Goal: Navigation & Orientation: Find specific page/section

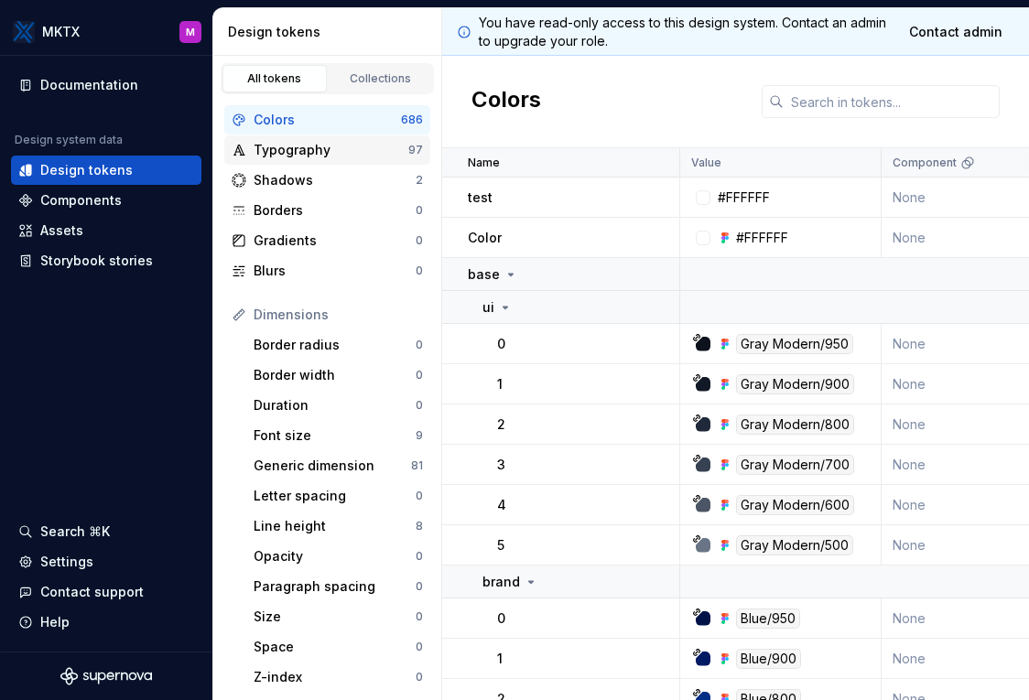
click at [309, 158] on div "Typography" at bounding box center [331, 150] width 155 height 18
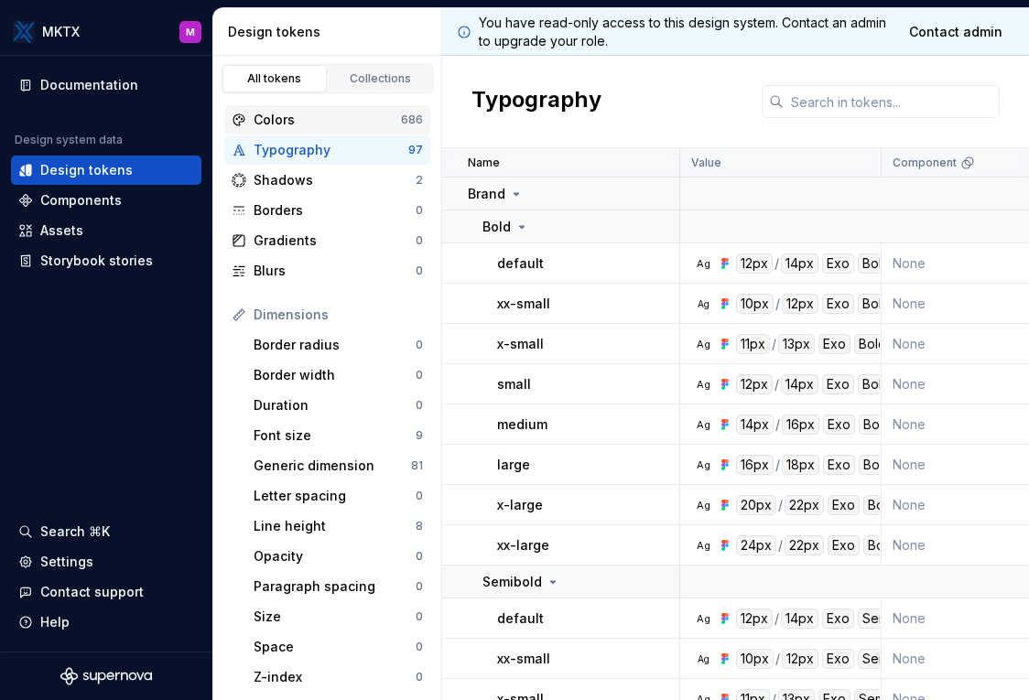
click at [306, 114] on div "Colors" at bounding box center [327, 120] width 147 height 18
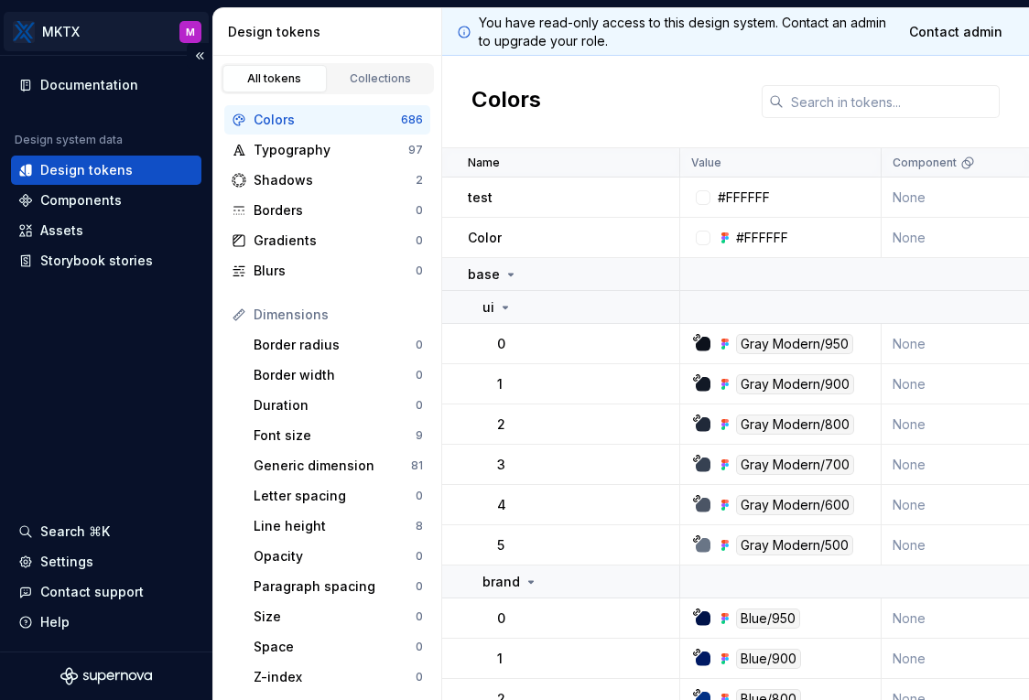
click at [200, 33] on html "MKTX M Documentation Design system data Design tokens Components Assets Storybo…" at bounding box center [514, 350] width 1029 height 700
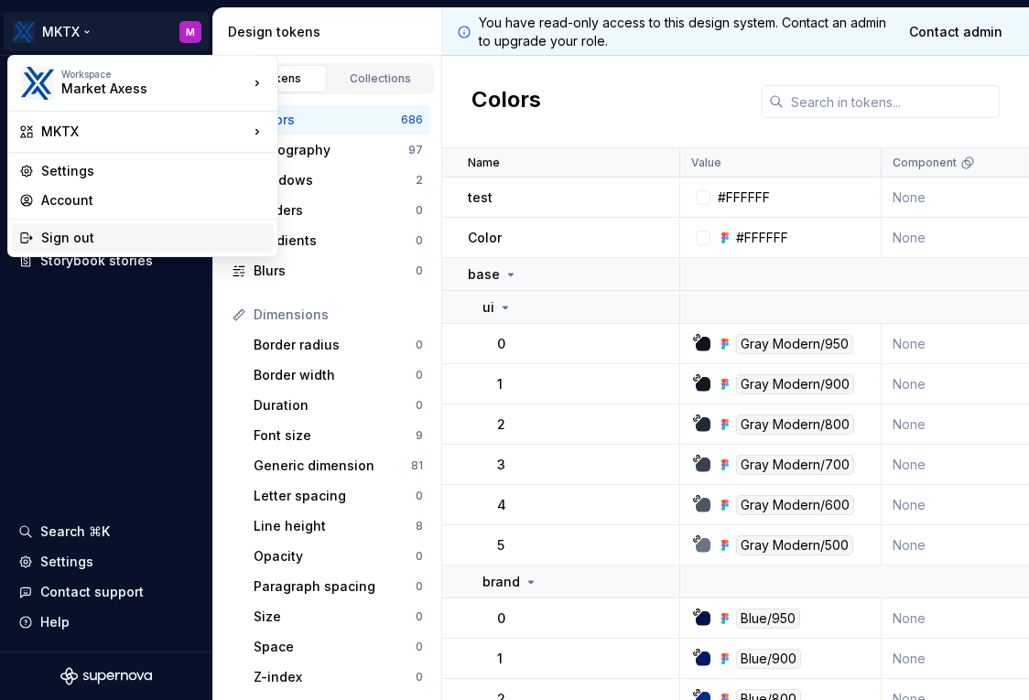
click at [138, 242] on div "Sign out" at bounding box center [153, 238] width 225 height 18
